Goal: Check status: Check status

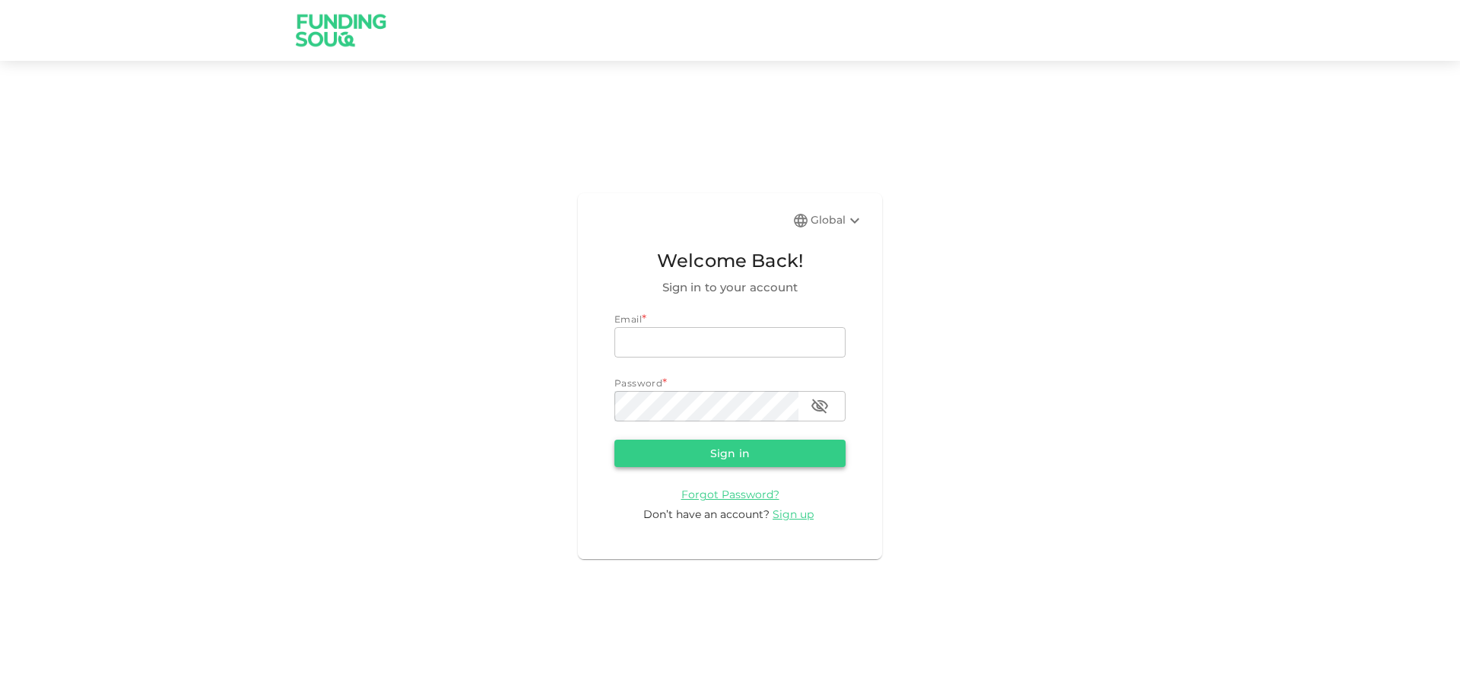
type input "[EMAIL_ADDRESS][DOMAIN_NAME]"
click at [747, 448] on button "Sign in" at bounding box center [729, 453] width 231 height 27
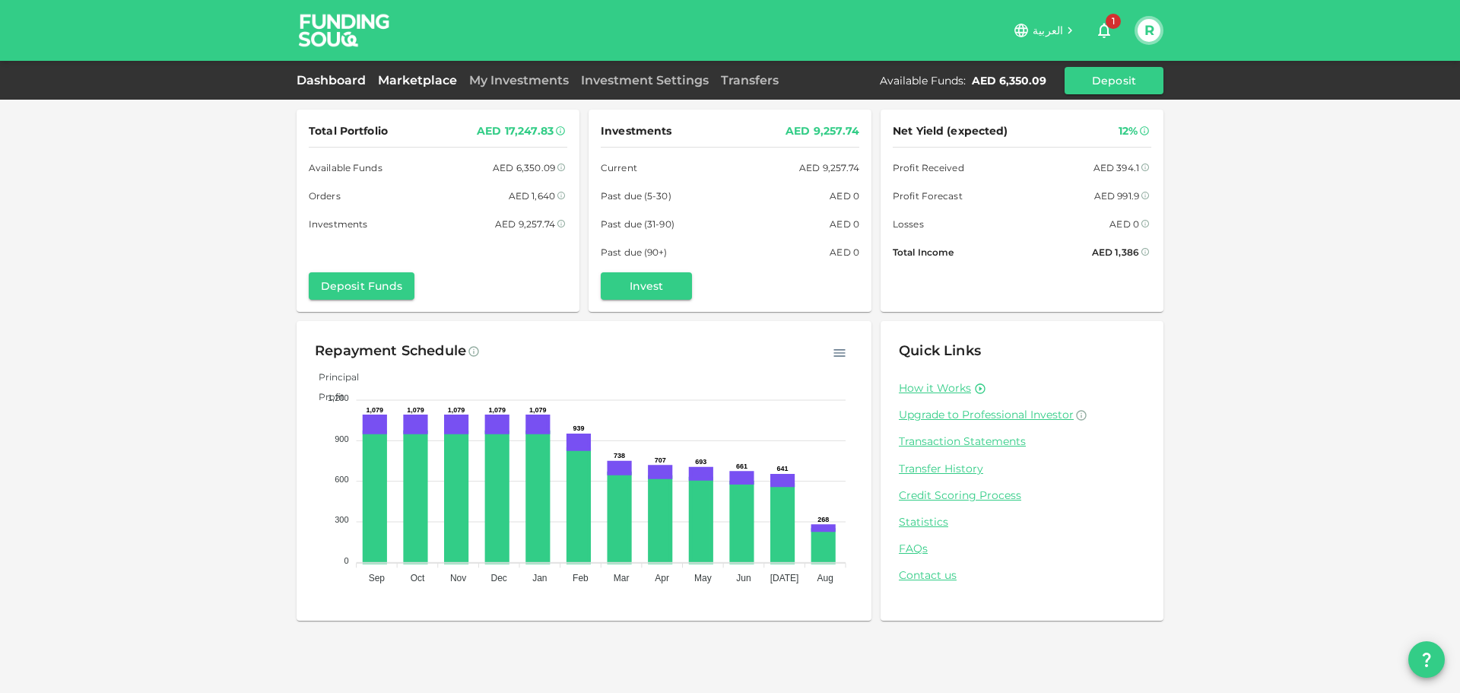
click at [433, 75] on link "Marketplace" at bounding box center [417, 80] width 91 height 14
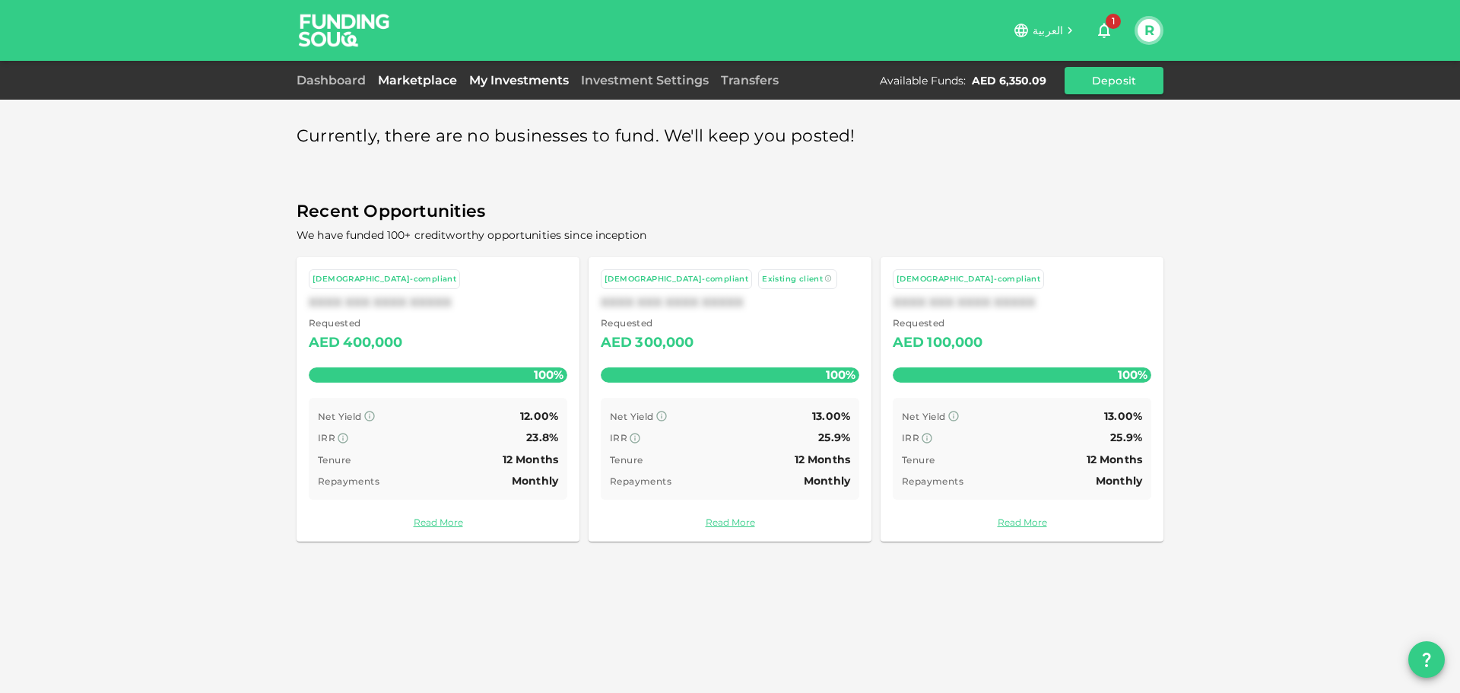
click at [513, 84] on link "My Investments" at bounding box center [519, 80] width 112 height 14
